Goal: Browse casually

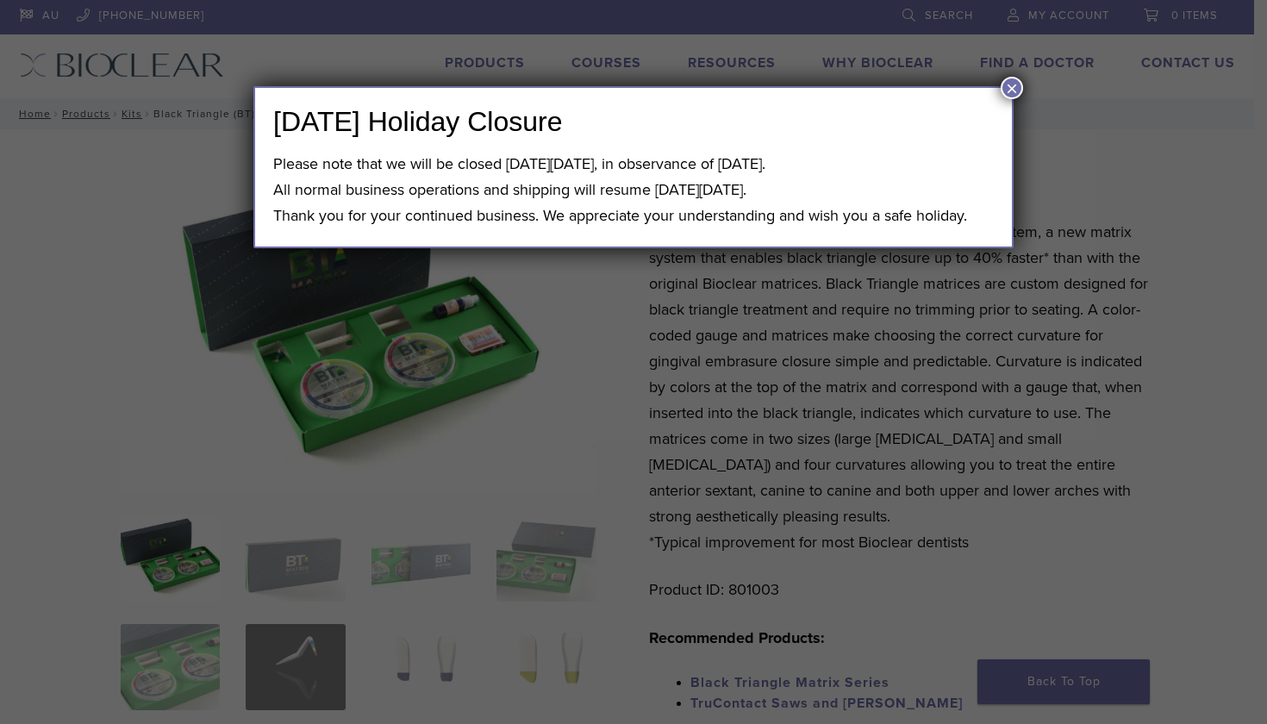
click at [1011, 91] on button "×" at bounding box center [1012, 88] width 22 height 22
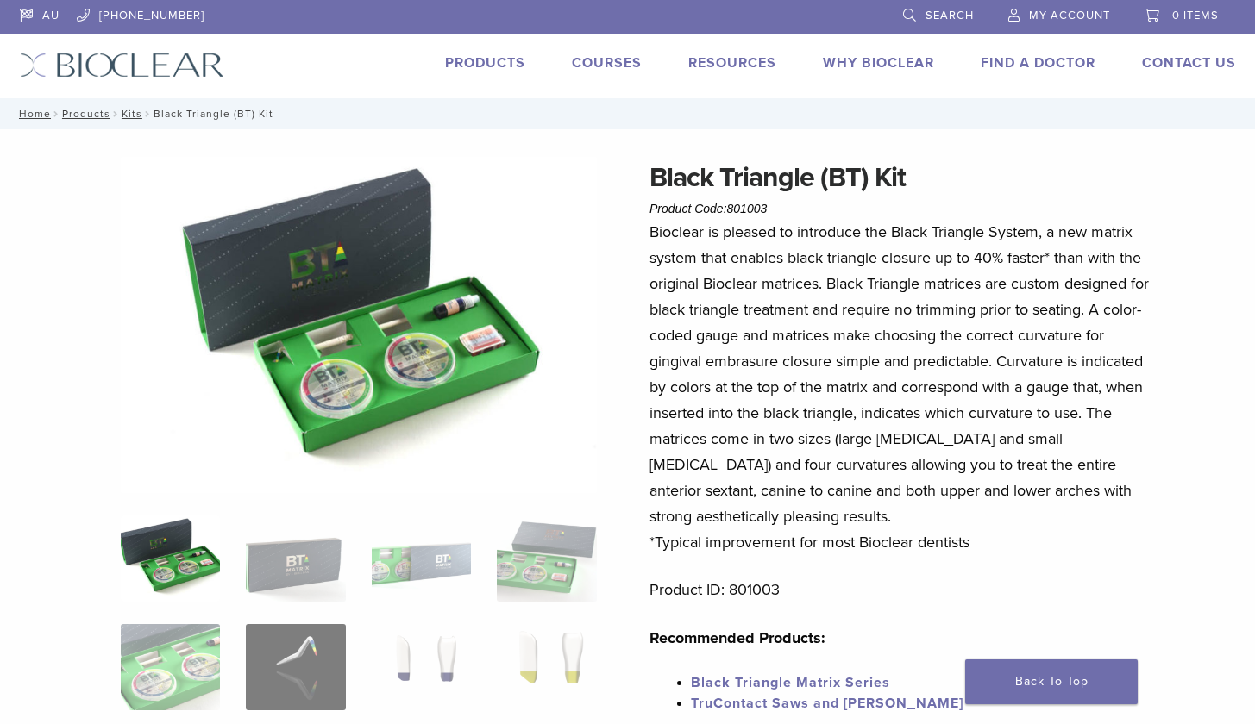
click at [191, 560] on img at bounding box center [170, 559] width 99 height 86
click at [266, 570] on img at bounding box center [295, 559] width 99 height 86
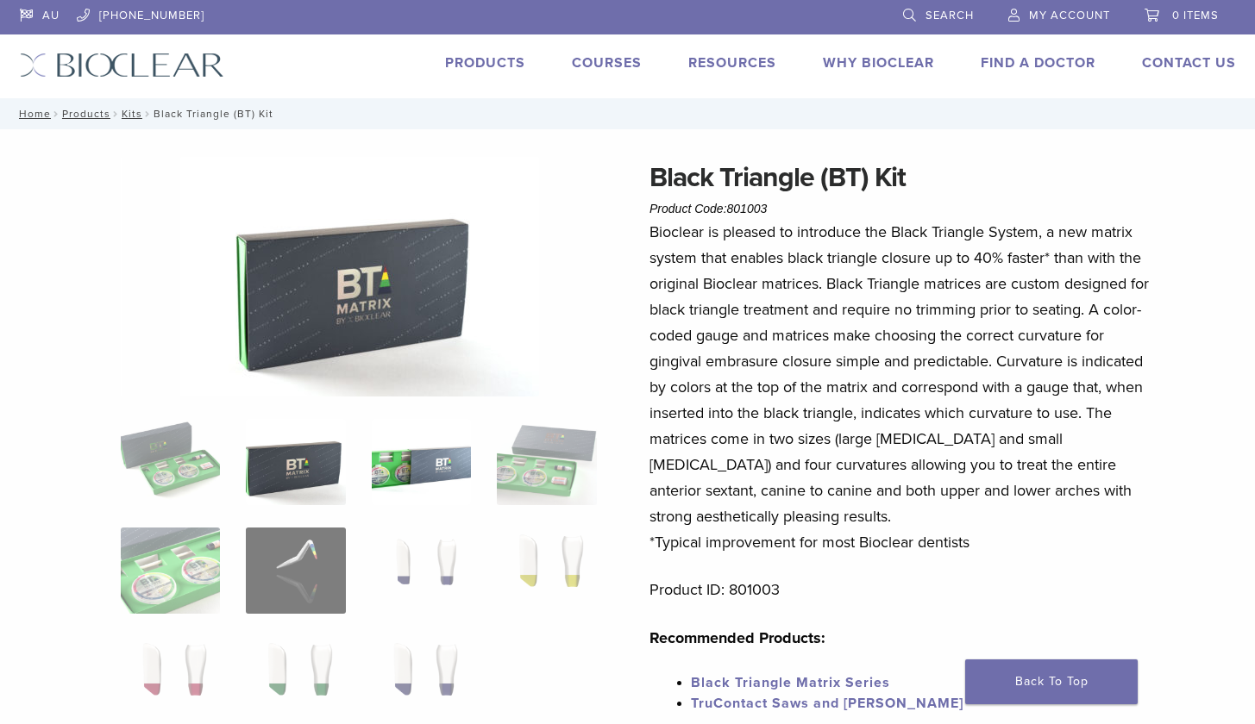
click at [431, 481] on img at bounding box center [421, 462] width 99 height 86
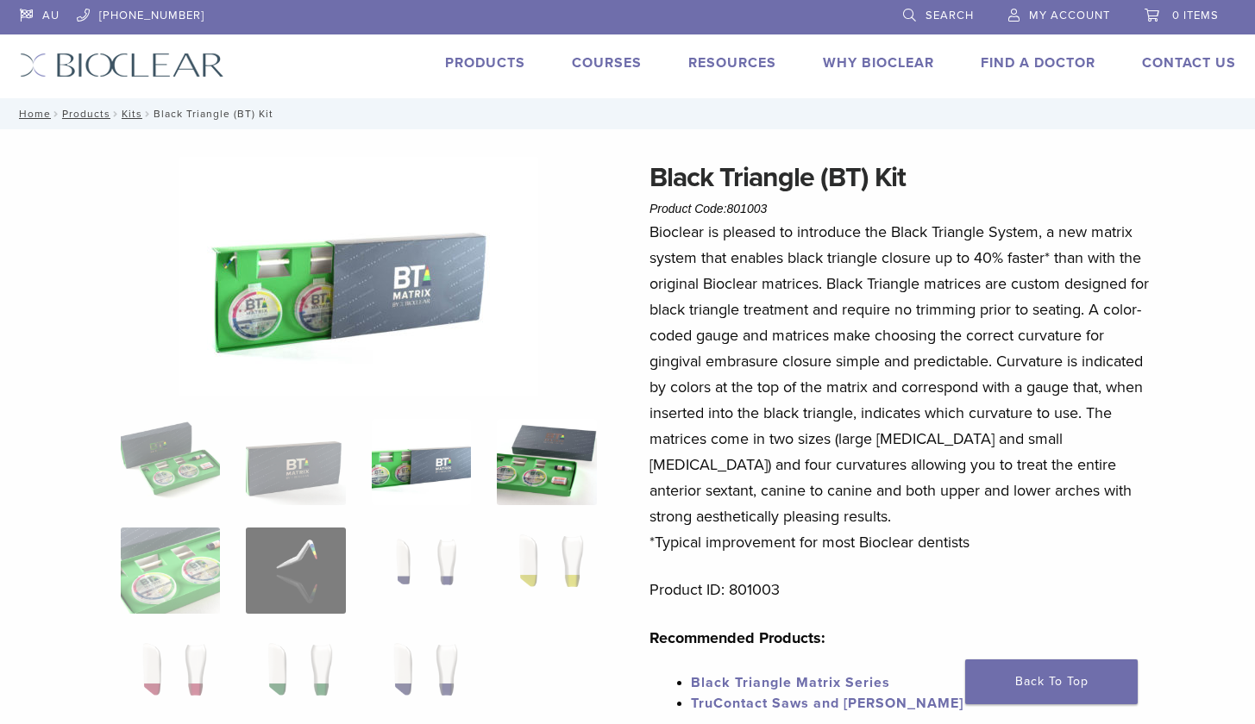
click at [547, 471] on img at bounding box center [546, 462] width 99 height 86
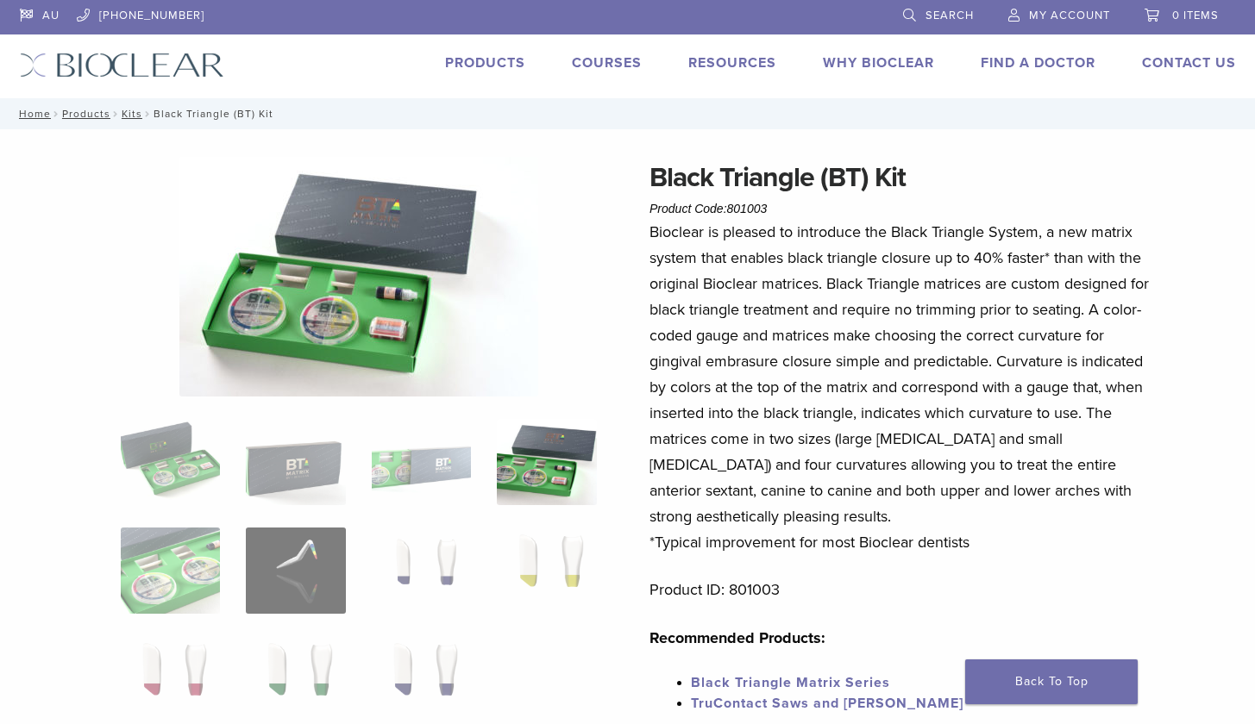
click at [178, 523] on ol at bounding box center [359, 582] width 502 height 326
click at [178, 560] on img at bounding box center [170, 571] width 99 height 86
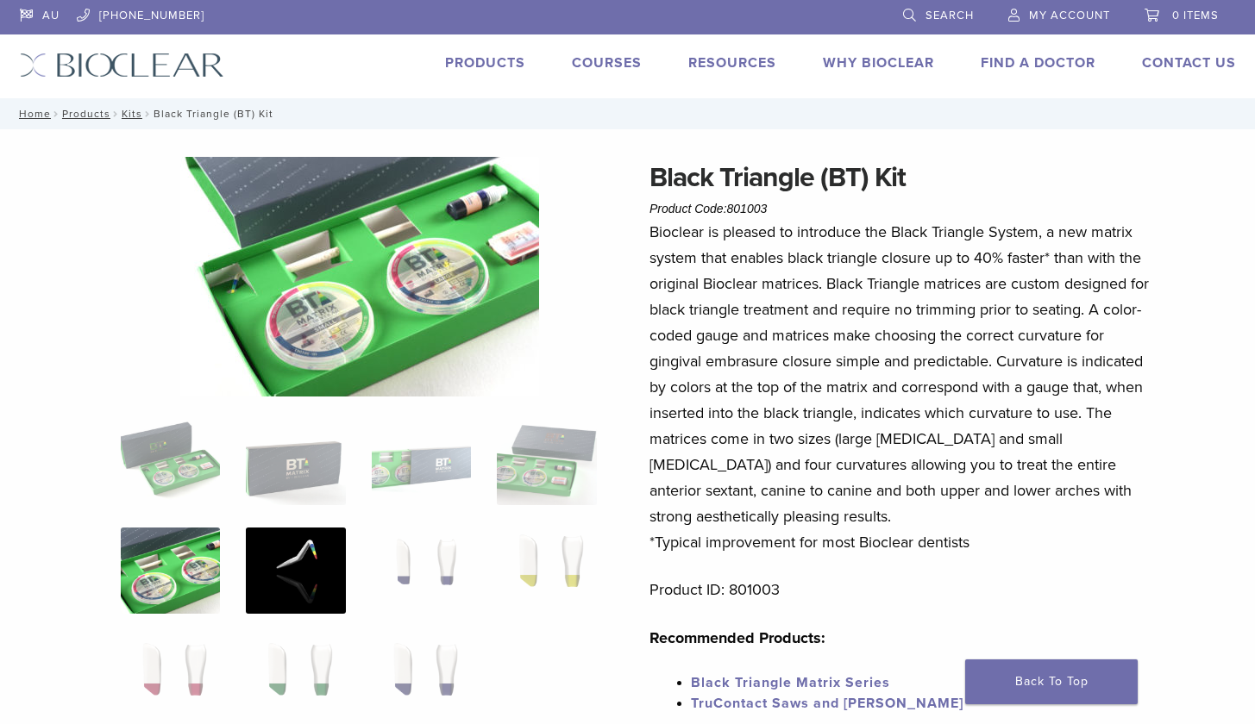
click at [291, 559] on img at bounding box center [295, 571] width 99 height 86
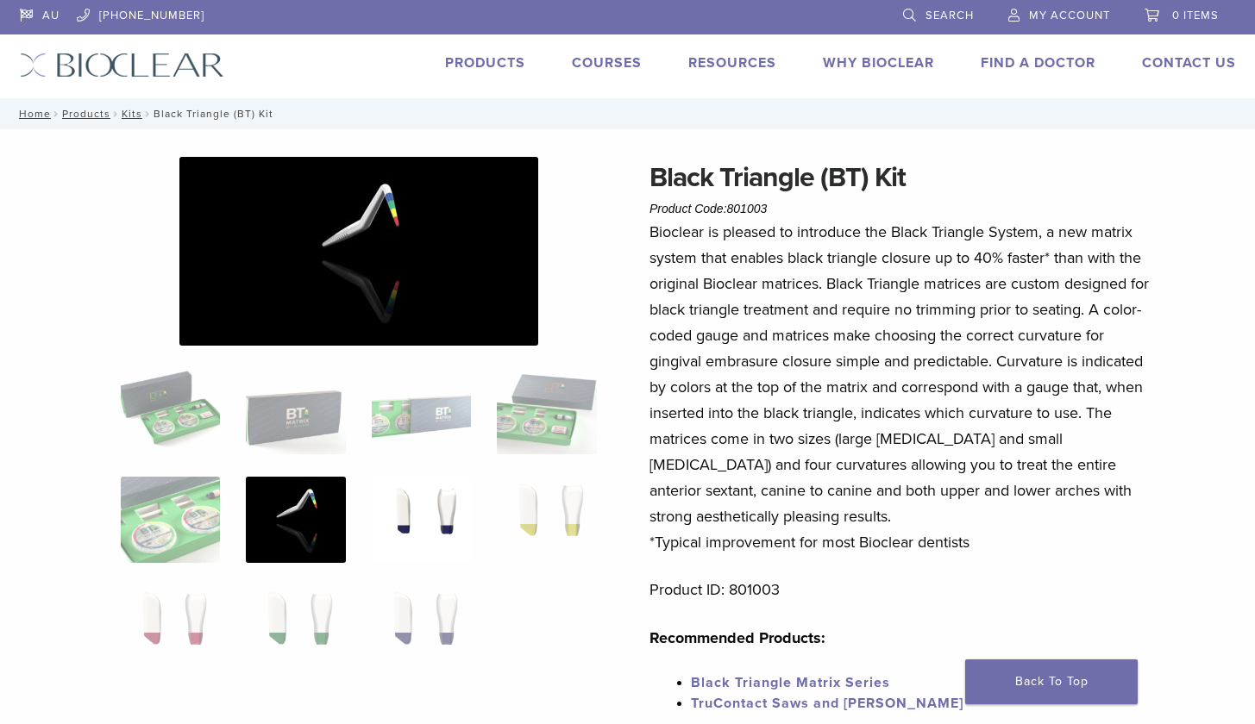
click at [420, 519] on img at bounding box center [421, 520] width 99 height 86
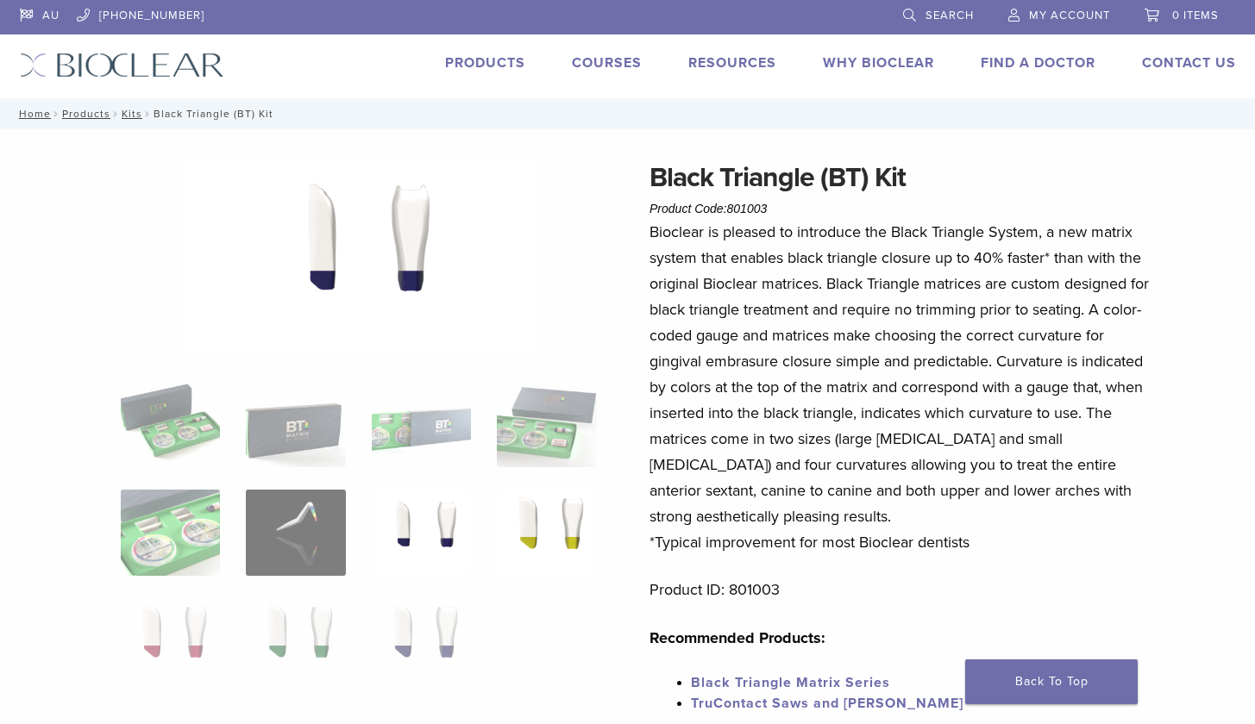
click at [540, 522] on img at bounding box center [546, 533] width 99 height 86
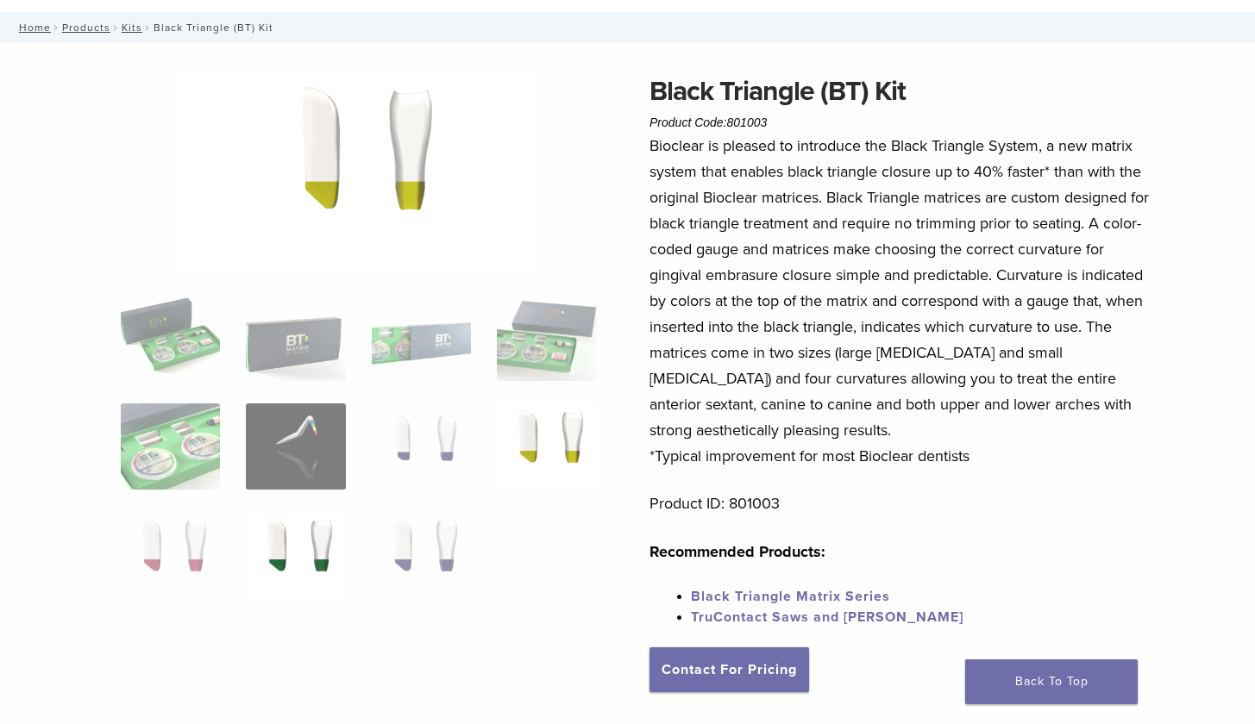
click at [335, 537] on img at bounding box center [295, 555] width 99 height 86
click at [412, 540] on img at bounding box center [421, 555] width 99 height 86
